Goal: Browse casually

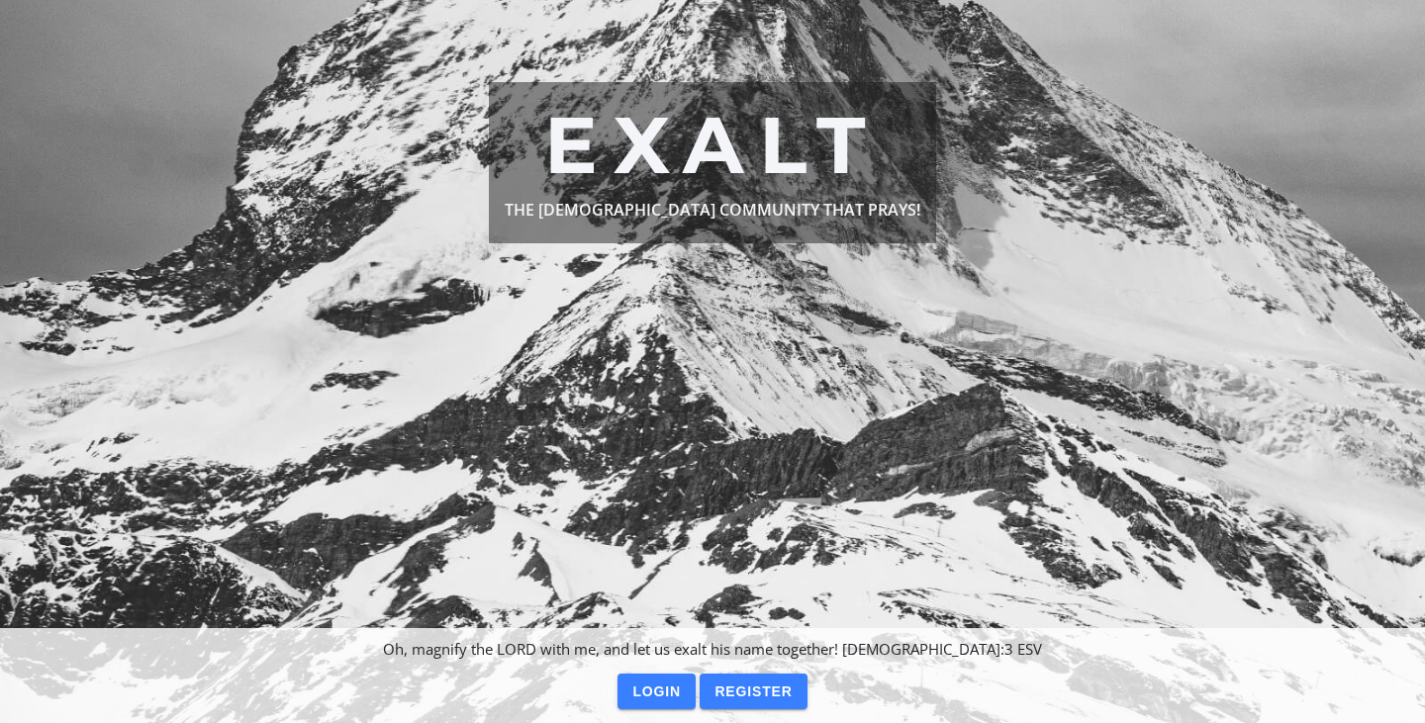
click at [257, 20] on ion-grid "Exalt the [DEMOGRAPHIC_DATA] community that prays! Oh, magnify the LORD with me…" at bounding box center [712, 361] width 1425 height 723
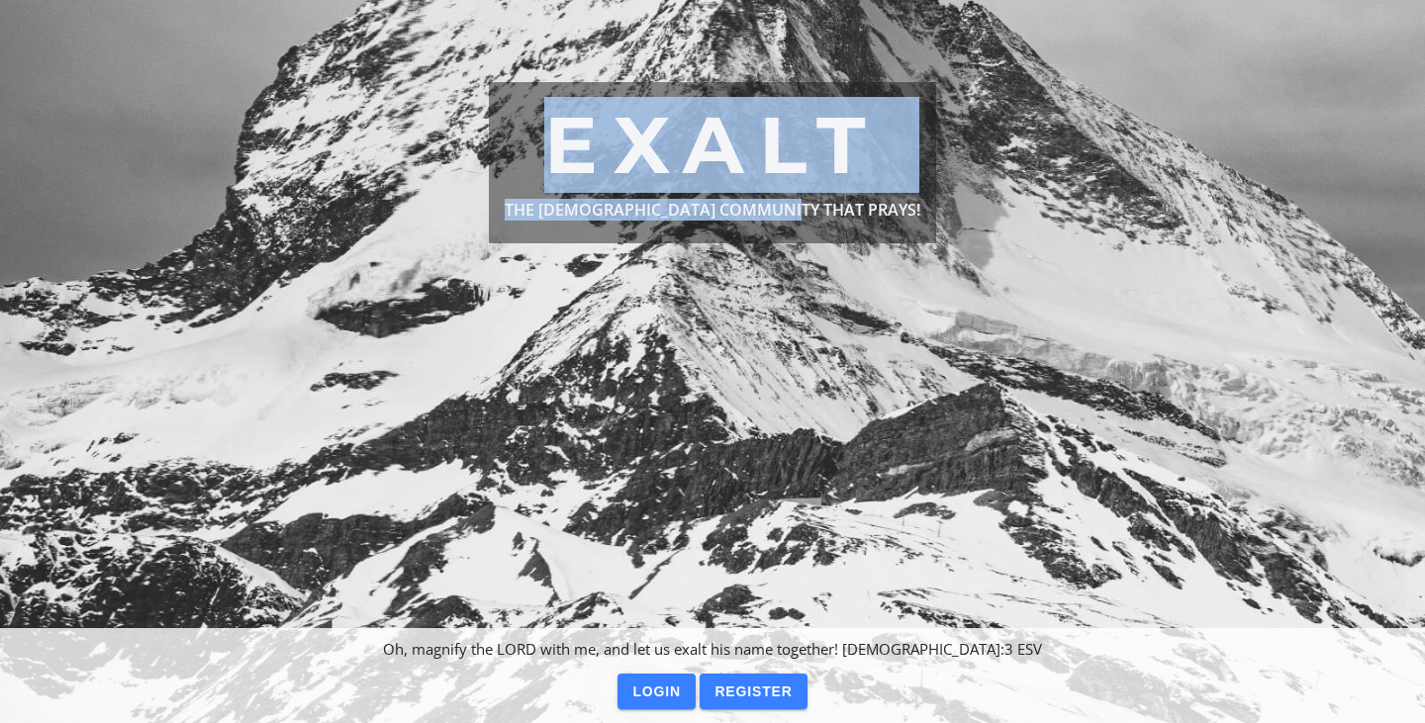
drag, startPoint x: 420, startPoint y: 106, endPoint x: 829, endPoint y: 242, distance: 431.8
click at [829, 234] on ion-row "Exalt the [DEMOGRAPHIC_DATA] community that prays!" at bounding box center [712, 162] width 1425 height 181
click at [814, 287] on ion-grid "Exalt the [DEMOGRAPHIC_DATA] community that prays! Oh, magnify the LORD with me…" at bounding box center [712, 361] width 1425 height 723
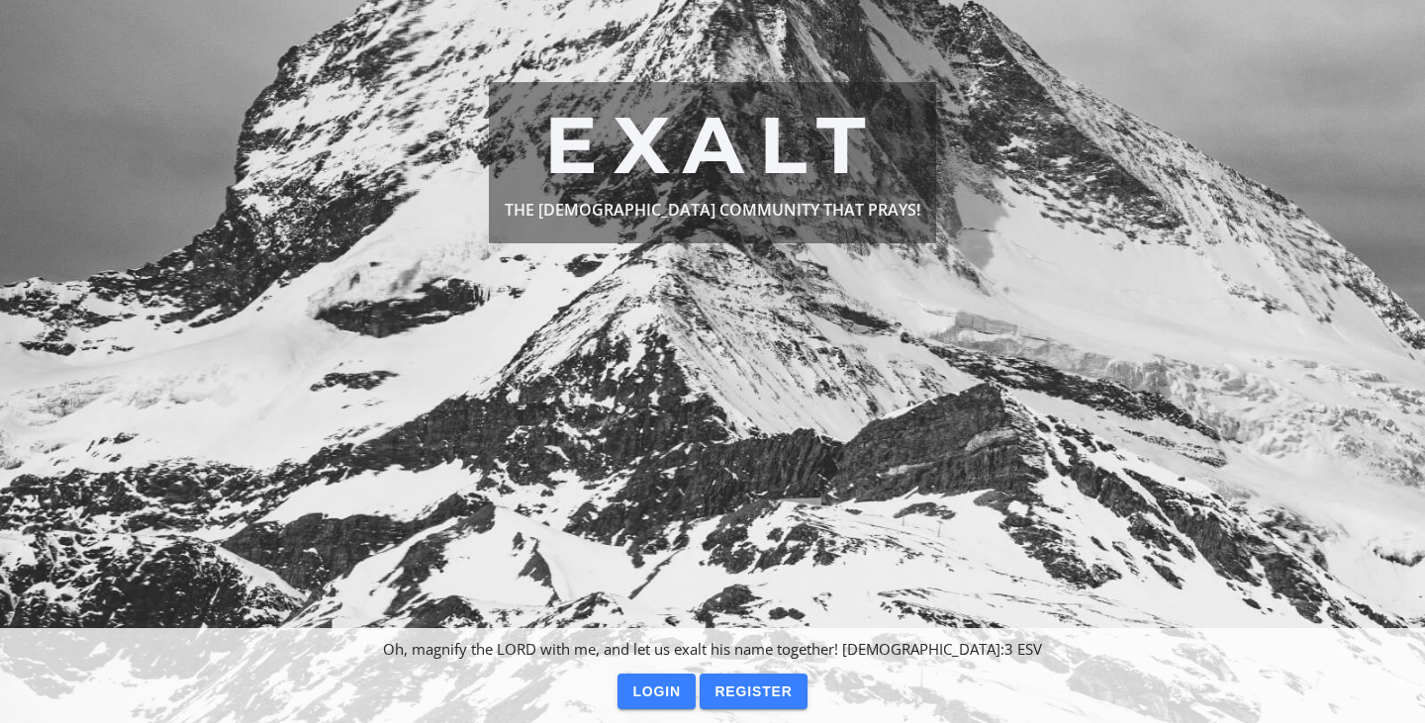
click at [553, 101] on h1 "Exalt" at bounding box center [713, 145] width 416 height 95
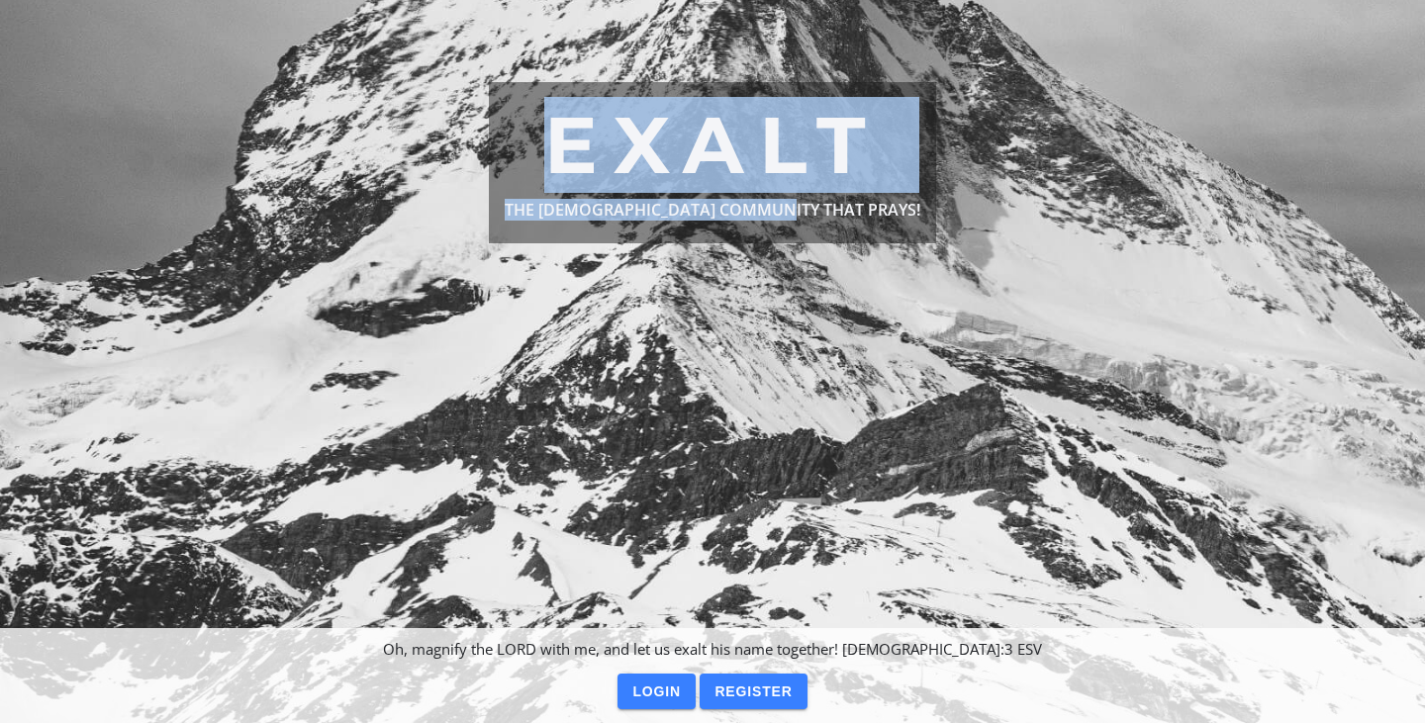
drag, startPoint x: 553, startPoint y: 101, endPoint x: 812, endPoint y: 333, distance: 348.2
click at [812, 333] on ion-grid "Exalt the [DEMOGRAPHIC_DATA] community that prays! Oh, magnify the LORD with me…" at bounding box center [712, 361] width 1425 height 723
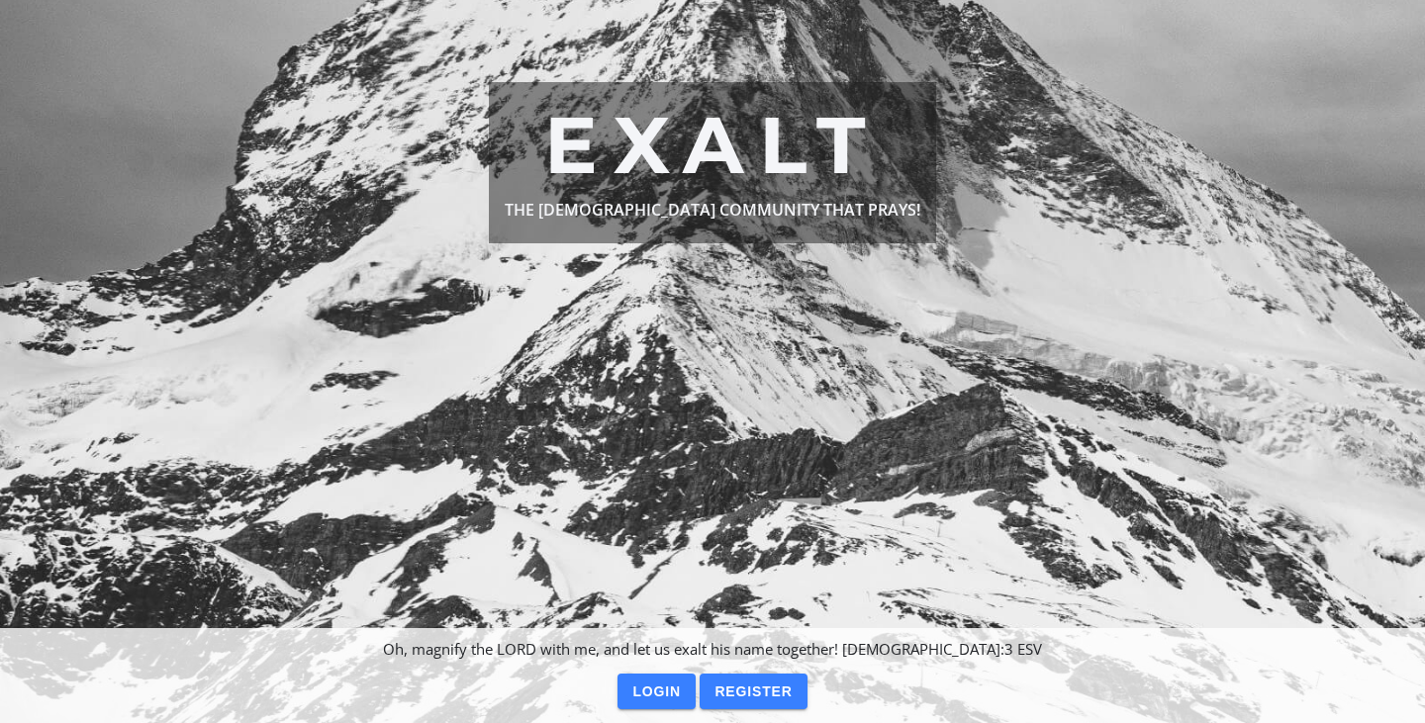
click at [710, 147] on h1 "Exalt" at bounding box center [713, 145] width 416 height 95
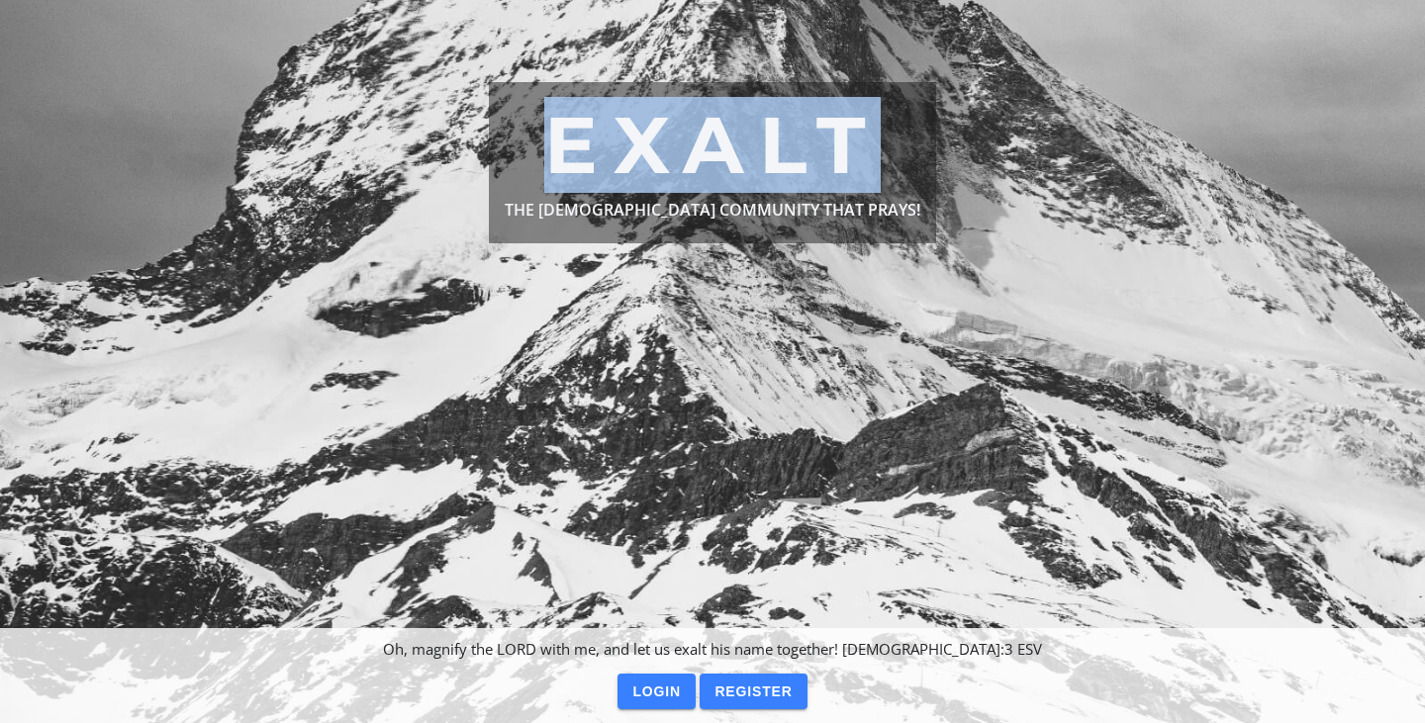
click at [710, 147] on h1 "Exalt" at bounding box center [713, 145] width 416 height 95
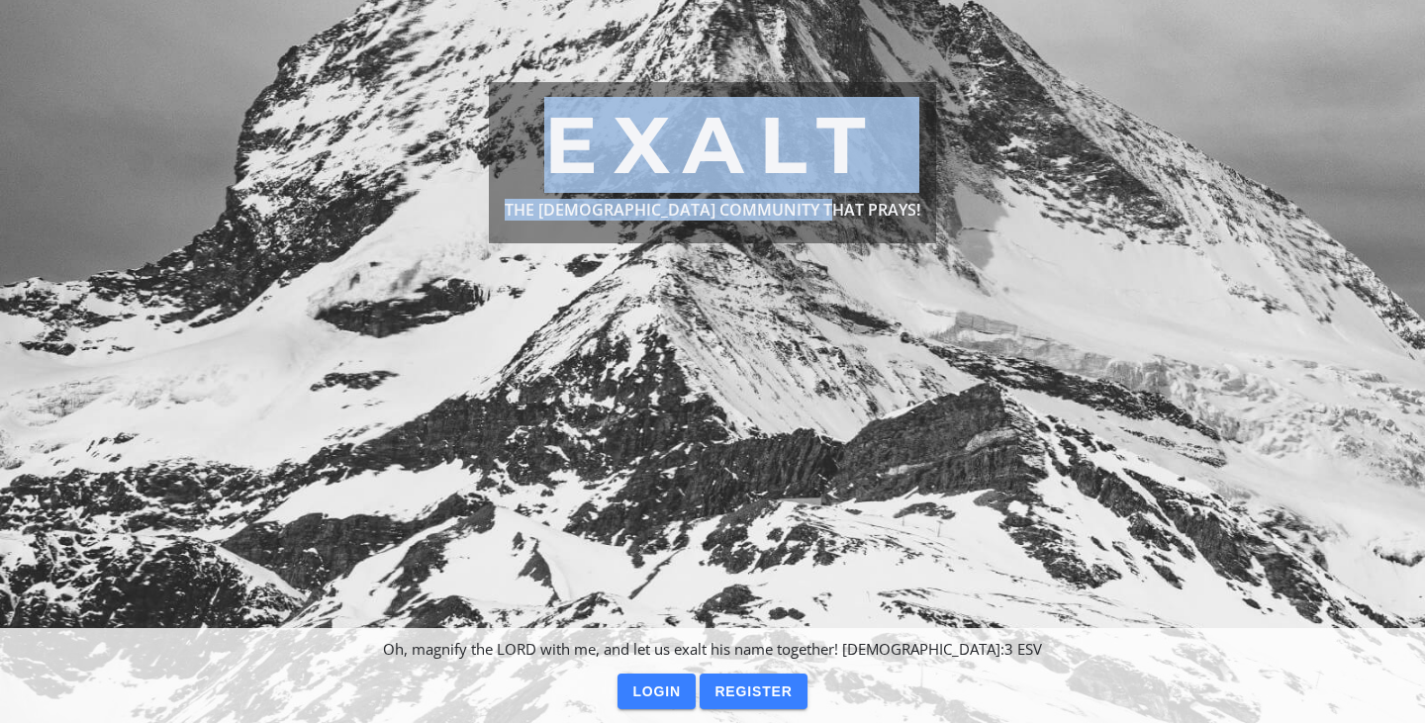
drag, startPoint x: 710, startPoint y: 147, endPoint x: 862, endPoint y: 259, distance: 188.2
click at [862, 259] on ion-grid "Exalt the [DEMOGRAPHIC_DATA] community that prays! Oh, magnify the LORD with me…" at bounding box center [712, 361] width 1425 height 723
drag, startPoint x: 862, startPoint y: 259, endPoint x: 501, endPoint y: 117, distance: 388.2
click at [501, 117] on ion-row "Exalt the [DEMOGRAPHIC_DATA] community that prays!" at bounding box center [712, 162] width 1425 height 181
